Goal: Transaction & Acquisition: Purchase product/service

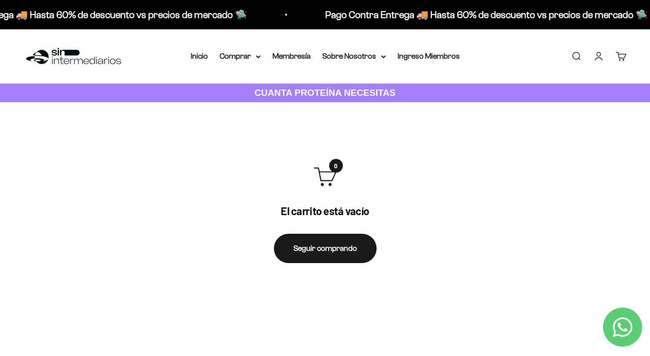
click at [598, 56] on link "Iniciar sesión" at bounding box center [599, 56] width 11 height 11
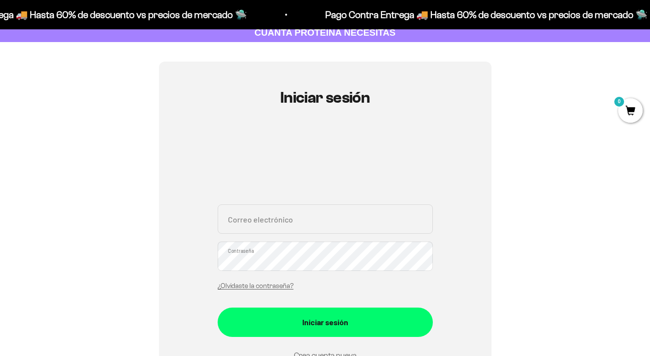
scroll to position [146, 0]
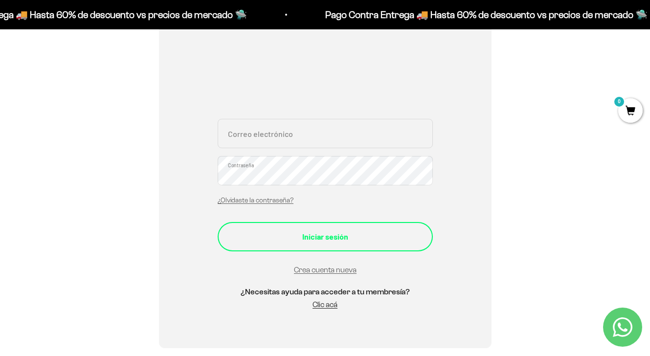
type input "[EMAIL_ADDRESS][DOMAIN_NAME]"
click at [285, 239] on div "Iniciar sesión" at bounding box center [325, 237] width 176 height 13
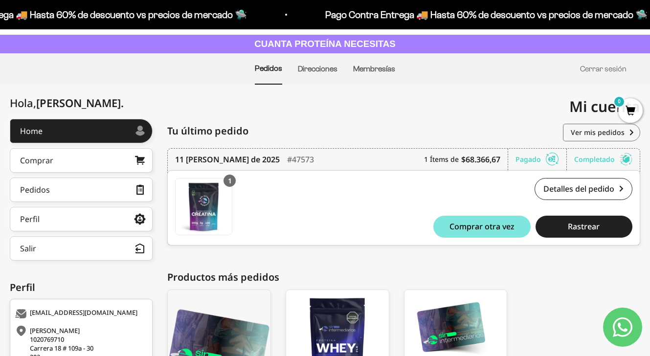
scroll to position [25, 0]
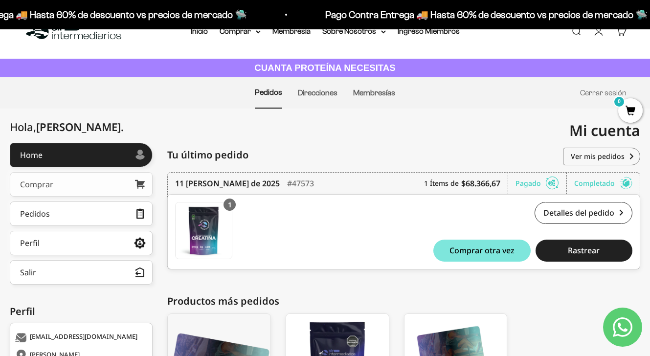
click at [60, 183] on link "Comprar" at bounding box center [81, 184] width 143 height 24
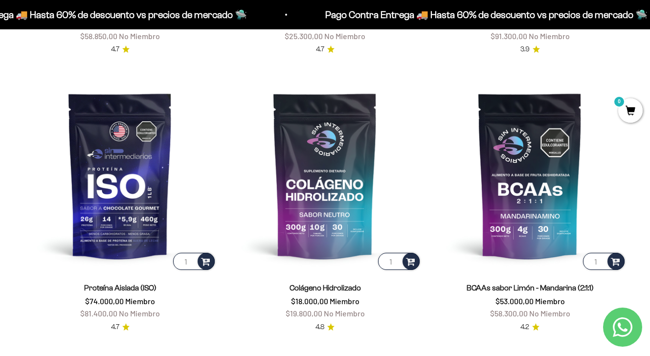
scroll to position [594, 0]
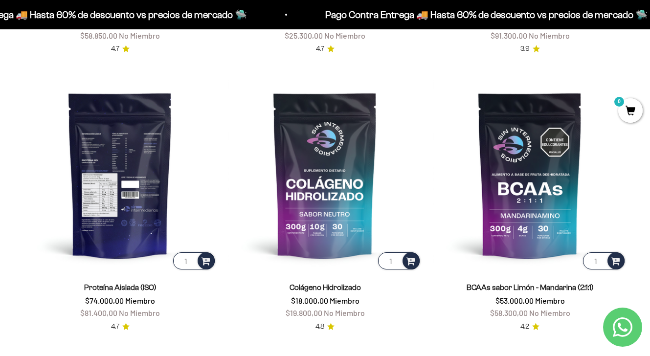
click at [119, 191] on img at bounding box center [119, 174] width 193 height 193
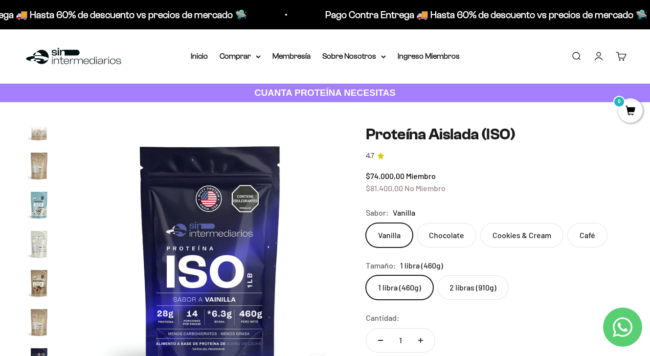
click at [442, 238] on label "Chocolate" at bounding box center [447, 235] width 60 height 24
click at [366, 223] on input "Chocolate" at bounding box center [366, 223] width 0 height 0
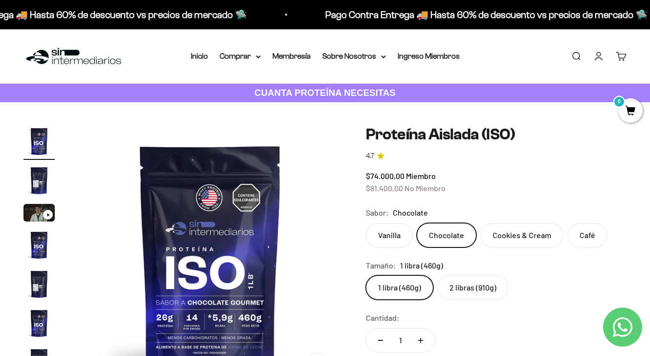
click at [492, 233] on label "Cookies & Cream" at bounding box center [522, 235] width 83 height 24
click at [366, 223] on input "Cookies & Cream" at bounding box center [366, 223] width 0 height 0
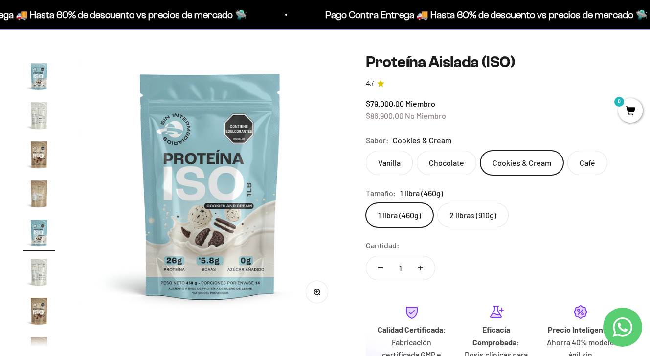
scroll to position [75, 0]
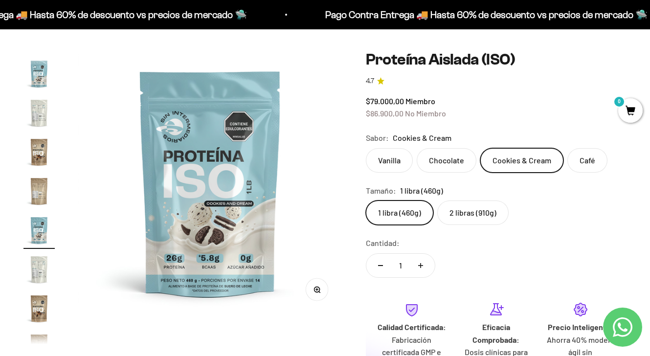
click at [582, 162] on label "Café" at bounding box center [588, 160] width 40 height 24
click at [366, 148] on input "Café" at bounding box center [366, 148] width 0 height 0
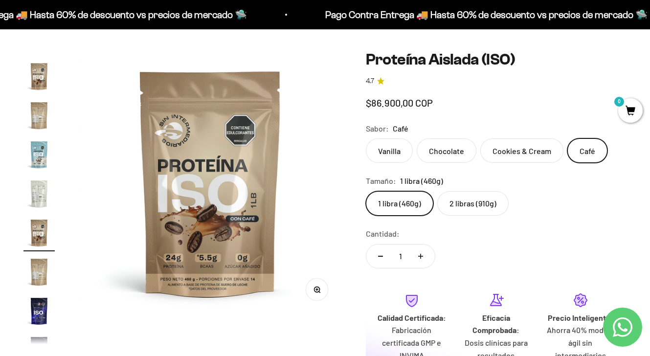
scroll to position [331, 0]
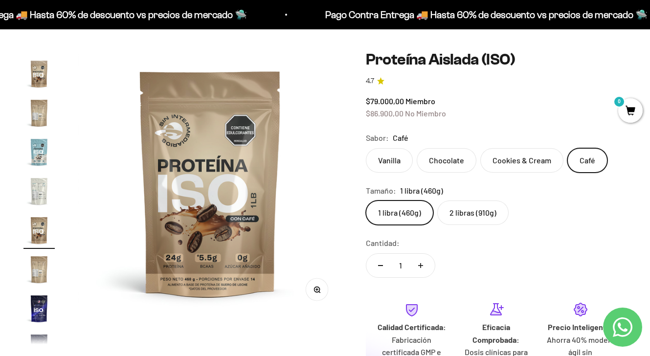
click at [383, 151] on label "Vanilla" at bounding box center [389, 160] width 47 height 24
click at [366, 148] on input "Vanilla" at bounding box center [366, 148] width 0 height 0
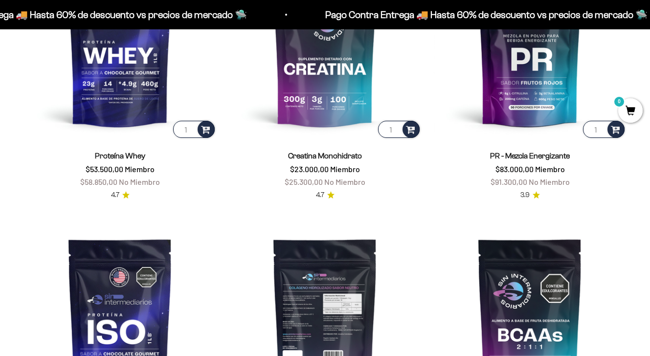
scroll to position [368, 0]
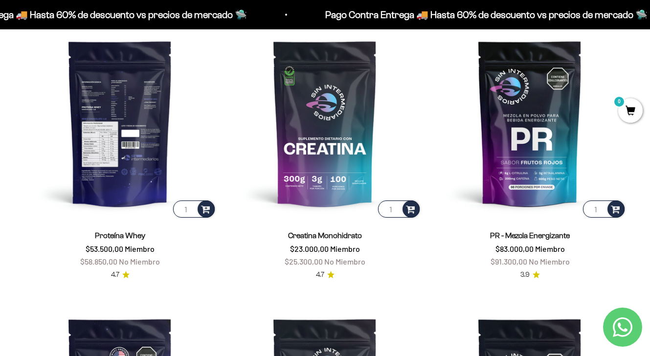
click at [146, 140] on img at bounding box center [119, 122] width 193 height 193
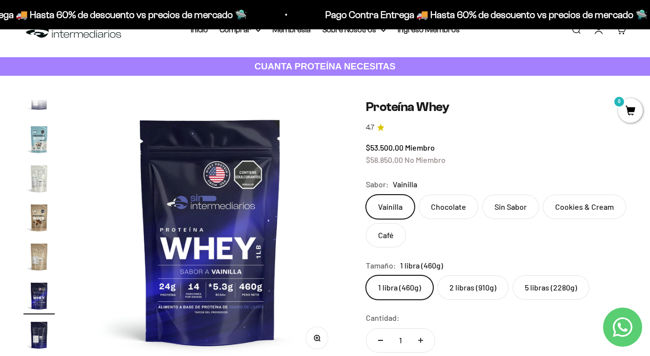
scroll to position [28, 0]
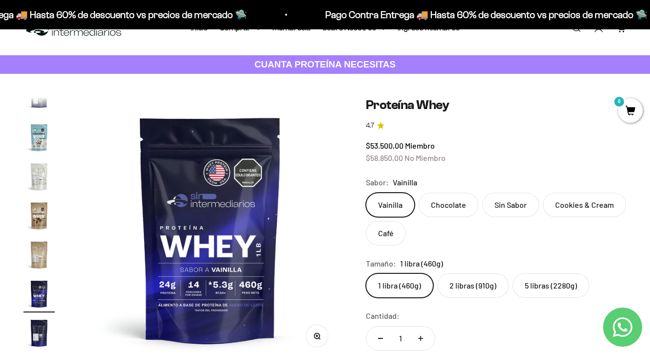
click at [528, 289] on label "5 libras (2280g)" at bounding box center [551, 286] width 77 height 24
click at [366, 274] on input "5 libras (2280g)" at bounding box center [366, 273] width 0 height 0
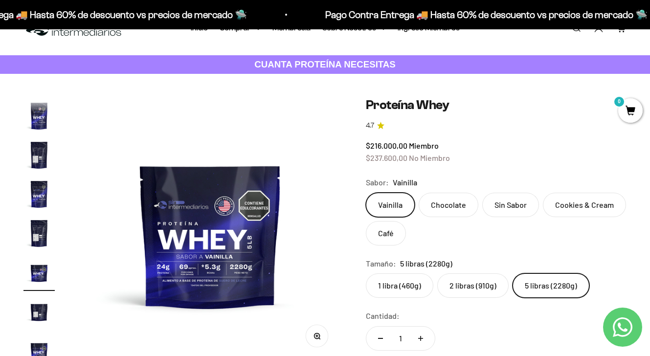
scroll to position [175, 0]
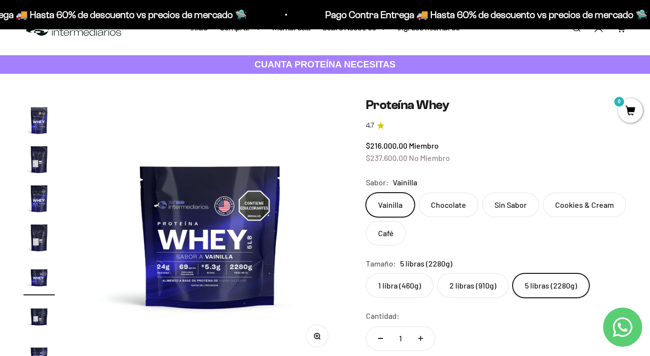
click at [504, 208] on label "Sin Sabor" at bounding box center [511, 205] width 57 height 24
click at [366, 193] on input "Sin Sabor" at bounding box center [366, 192] width 0 height 0
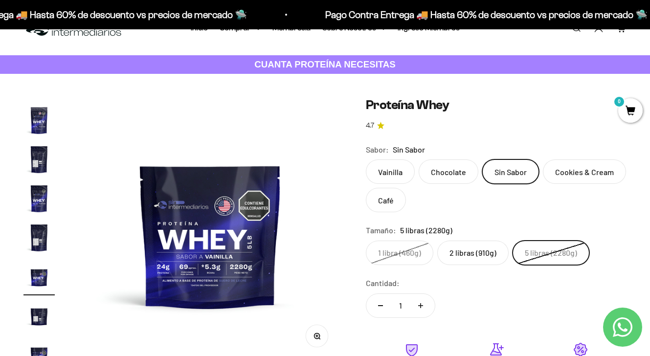
click at [486, 256] on label "2 libras (910g)" at bounding box center [473, 253] width 71 height 24
click at [366, 241] on input "2 libras (910g)" at bounding box center [366, 240] width 0 height 0
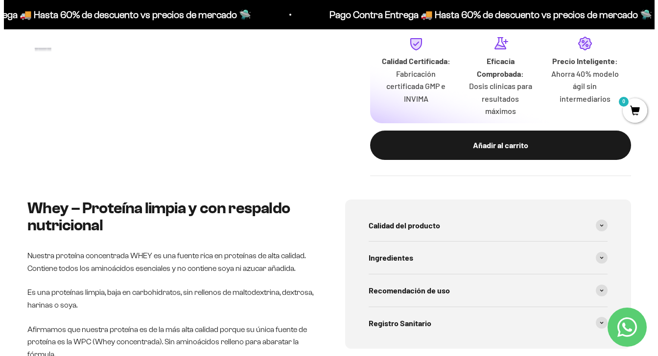
scroll to position [279, 0]
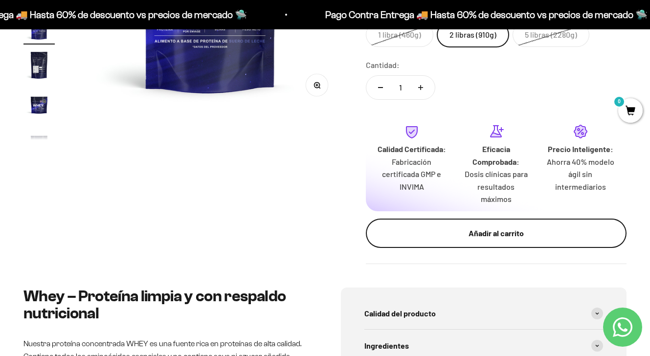
click at [429, 228] on div "Añadir al carrito" at bounding box center [497, 233] width 222 height 13
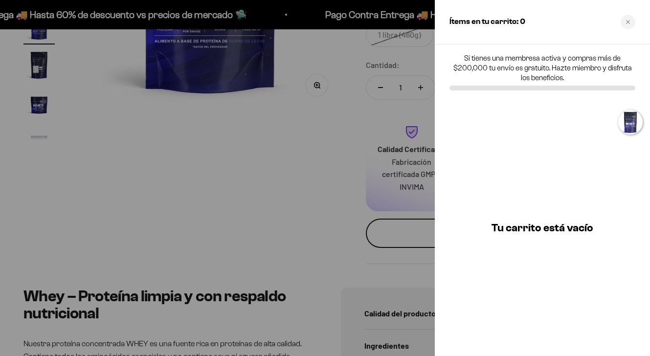
scroll to position [0, 1919]
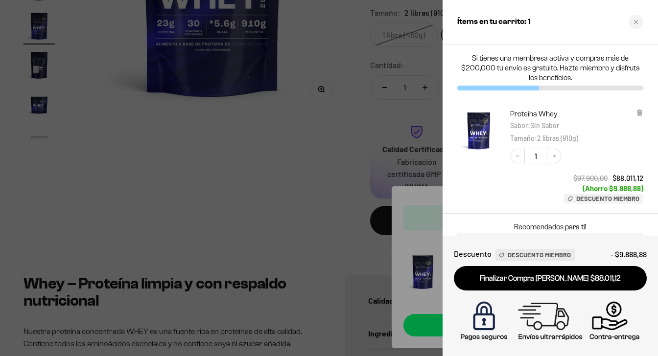
click at [380, 133] on div at bounding box center [329, 178] width 658 height 356
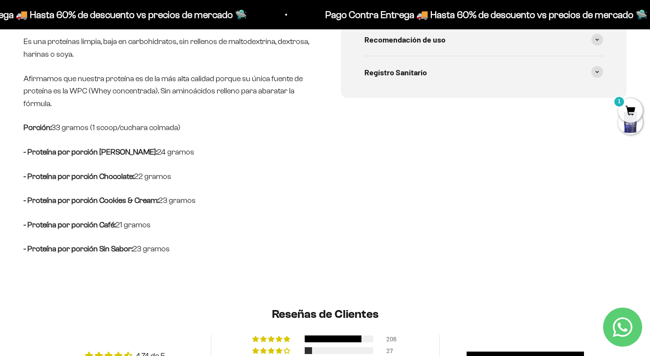
scroll to position [0, 0]
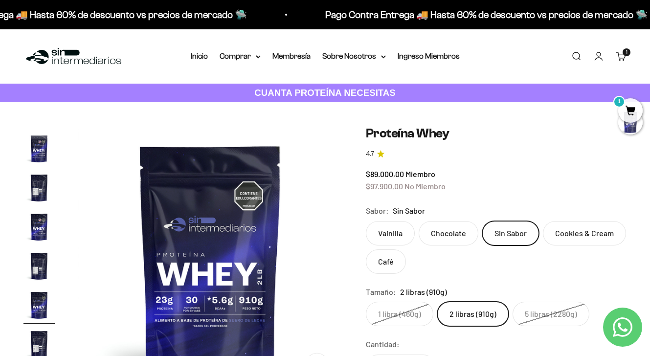
click at [391, 232] on label "Vainilla" at bounding box center [390, 233] width 49 height 24
click at [366, 221] on input "Vainilla" at bounding box center [366, 221] width 0 height 0
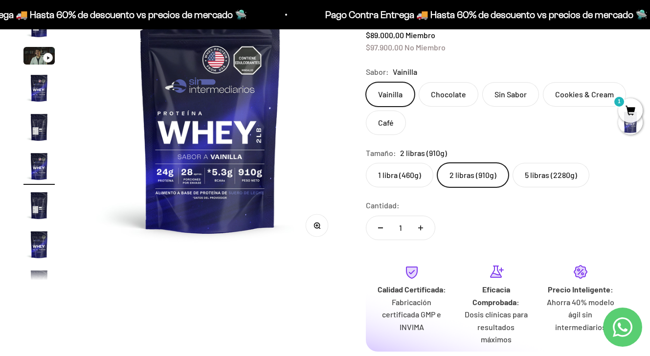
scroll to position [139, 0]
click at [461, 93] on label "Chocolate" at bounding box center [449, 95] width 60 height 24
click at [366, 83] on input "Chocolate" at bounding box center [366, 82] width 0 height 0
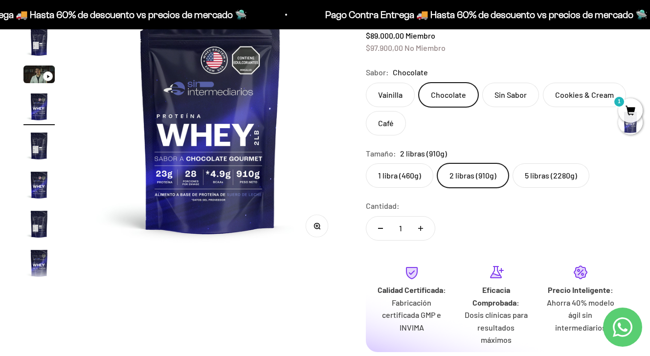
click at [45, 111] on img "Ir al artículo 4" at bounding box center [38, 106] width 31 height 31
click at [37, 145] on img "Ir al artículo 5" at bounding box center [38, 145] width 31 height 31
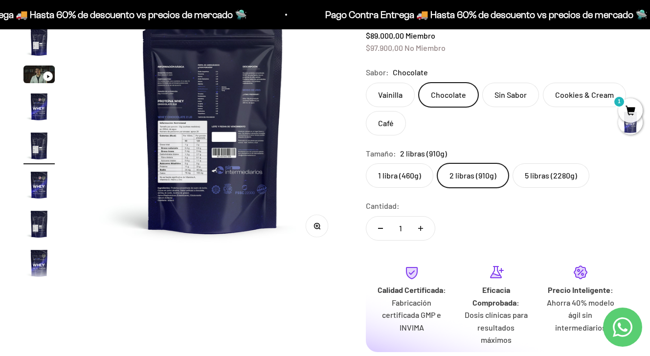
scroll to position [0, 1080]
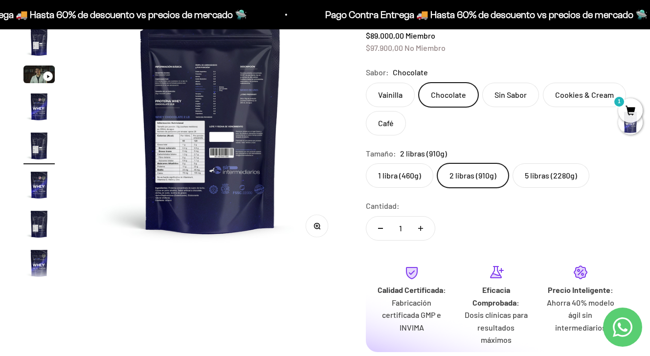
click at [43, 72] on img "Ir al artículo 3" at bounding box center [38, 75] width 31 height 18
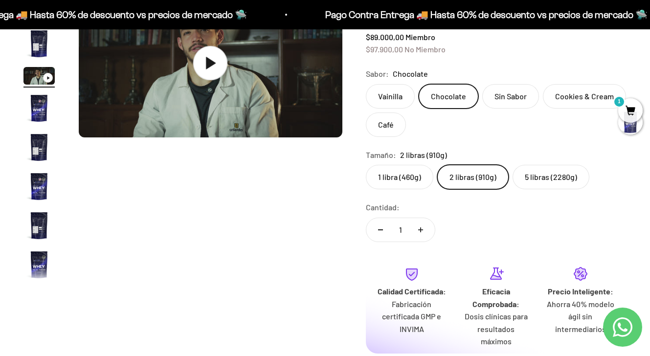
scroll to position [137, 0]
click at [209, 73] on icon at bounding box center [210, 63] width 34 height 34
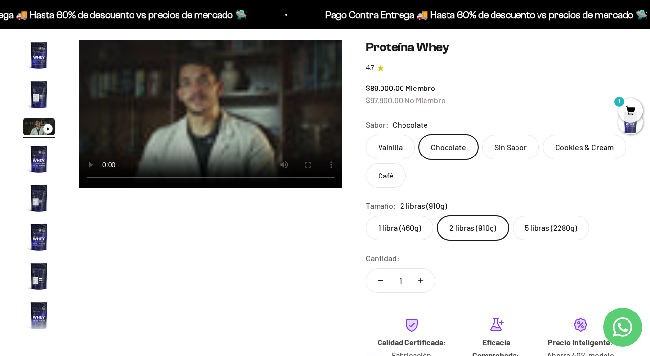
scroll to position [16, 0]
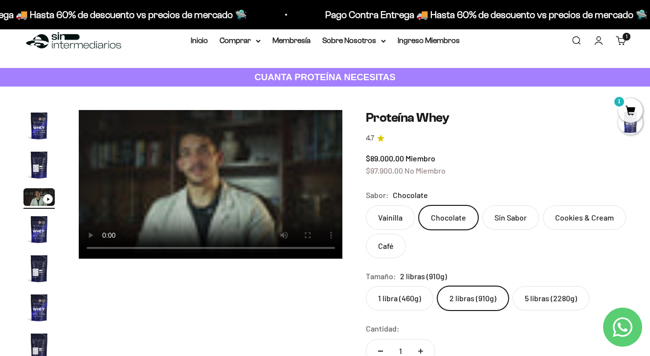
click at [246, 187] on video "Proteína Whey" at bounding box center [211, 184] width 264 height 149
